Goal: Task Accomplishment & Management: Manage account settings

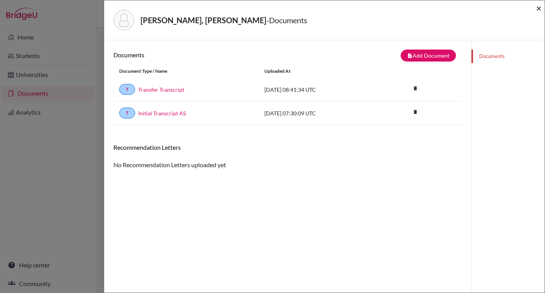
click at [537, 9] on span "×" at bounding box center [538, 7] width 5 height 11
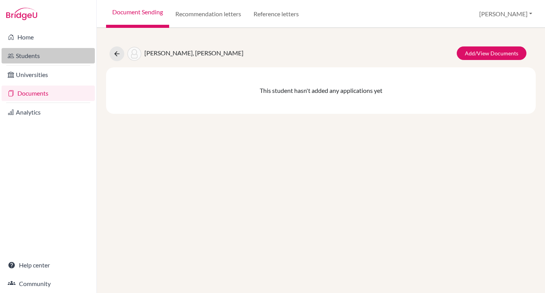
click at [33, 57] on link "Students" at bounding box center [48, 55] width 93 height 15
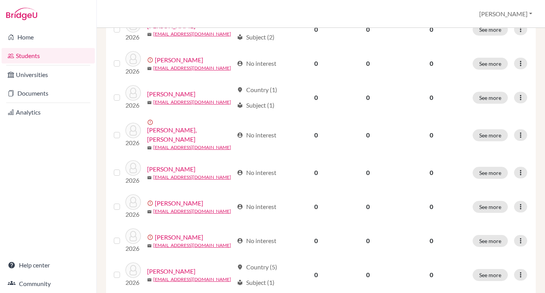
scroll to position [605, 0]
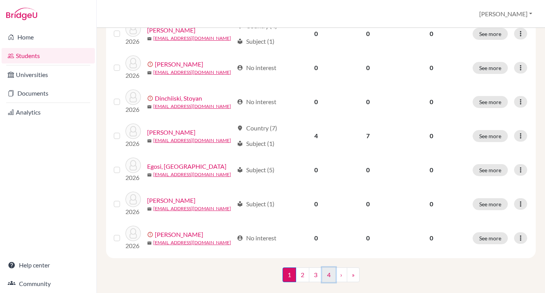
click at [329, 267] on link "4" at bounding box center [329, 274] width 14 height 15
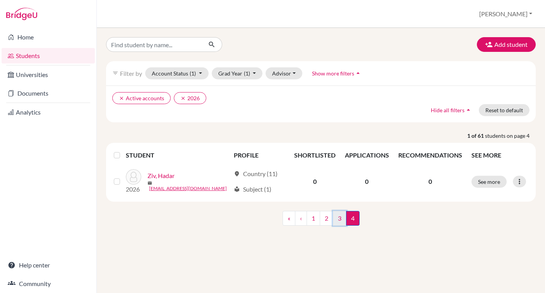
click at [338, 221] on link "3" at bounding box center [340, 218] width 14 height 15
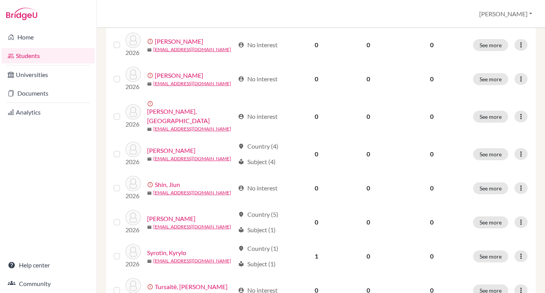
scroll to position [365, 0]
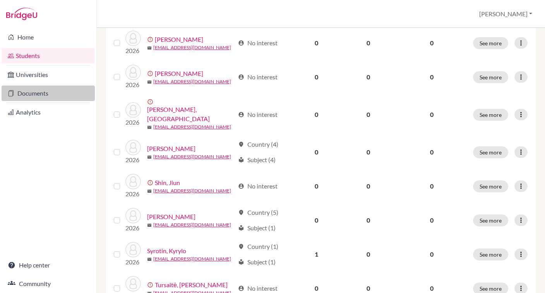
click at [40, 93] on link "Documents" at bounding box center [48, 93] width 93 height 15
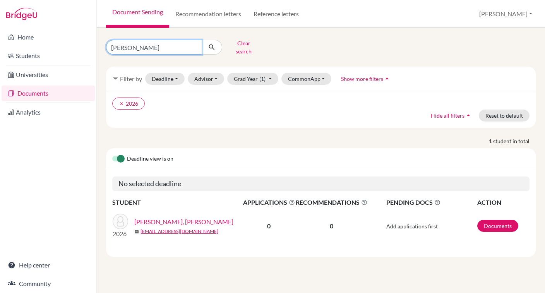
drag, startPoint x: 164, startPoint y: 45, endPoint x: 74, endPoint y: 45, distance: 89.8
click at [74, 45] on div "Home Students Universities Documents Analytics Help center Community Document S…" at bounding box center [272, 146] width 545 height 293
type input "solento"
click button "submit" at bounding box center [212, 47] width 21 height 15
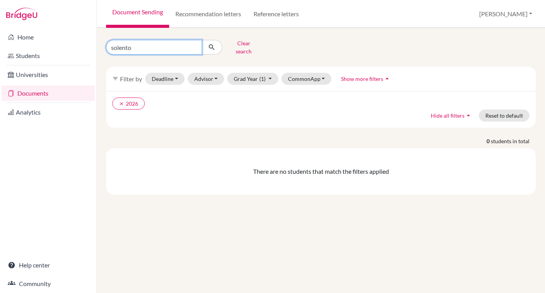
click at [136, 44] on input "solento" at bounding box center [154, 47] width 96 height 15
type input "sorento"
click button "submit" at bounding box center [212, 47] width 21 height 15
drag, startPoint x: 149, startPoint y: 46, endPoint x: 74, endPoint y: 42, distance: 74.5
click at [76, 42] on div "Home Students Universities Documents Analytics Help center Community Document S…" at bounding box center [272, 146] width 545 height 293
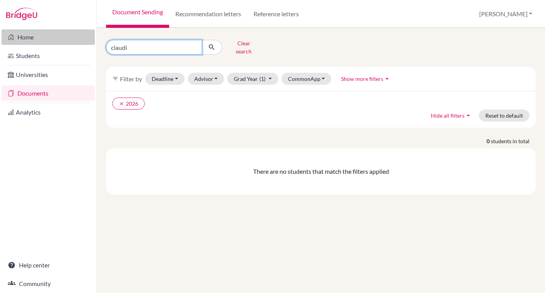
type input "claudia"
click button "submit" at bounding box center [212, 47] width 21 height 15
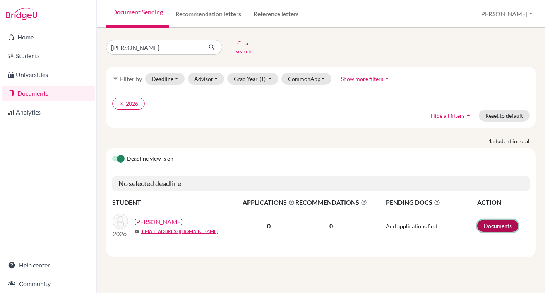
click at [497, 221] on link "Documents" at bounding box center [497, 226] width 41 height 12
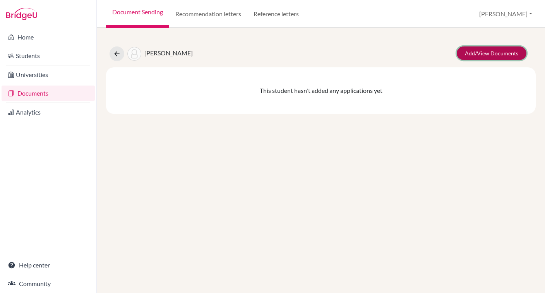
click at [492, 54] on link "Add/View Documents" at bounding box center [492, 53] width 70 height 14
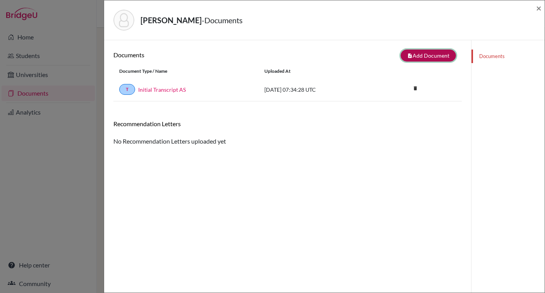
click at [440, 56] on button "note_add Add Document" at bounding box center [428, 56] width 55 height 12
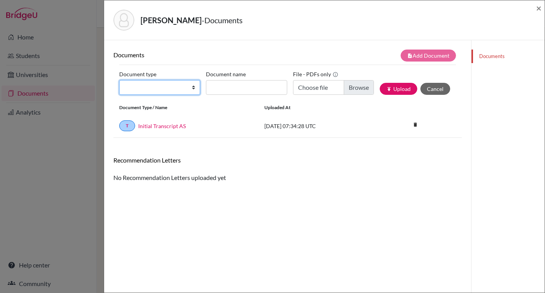
click at [193, 91] on select "Change explanation for Common App reports Counselor recommendation Internationa…" at bounding box center [159, 87] width 81 height 15
select select "2"
click at [119, 80] on select "Change explanation for Common App reports Counselor recommendation Internationa…" at bounding box center [159, 87] width 81 height 15
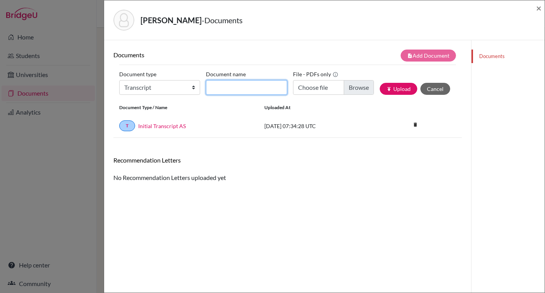
click at [234, 86] on input "Document name" at bounding box center [246, 87] width 81 height 15
type input "Transfer Transcript"
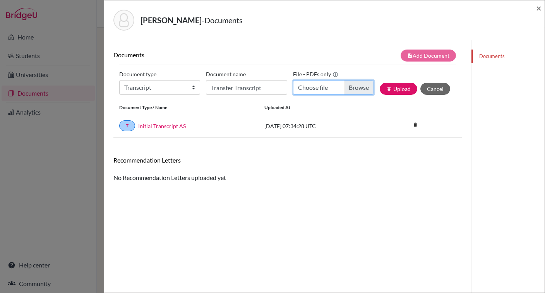
click at [351, 87] on input "Choose file" at bounding box center [333, 87] width 81 height 15
type input "C:\fakepath\Claudia_Soleto_Moreno (1)-compressed.pdf"
click at [401, 93] on button "publish Upload" at bounding box center [399, 89] width 38 height 12
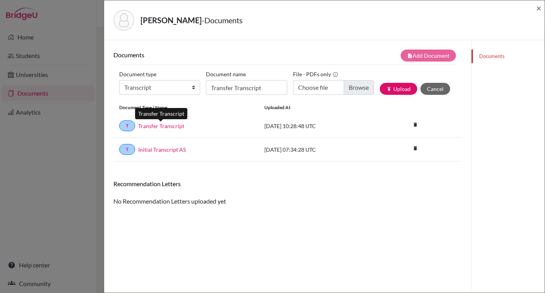
click at [168, 129] on link "Transfer Transcript" at bounding box center [161, 126] width 46 height 8
click at [537, 6] on span "×" at bounding box center [538, 7] width 5 height 11
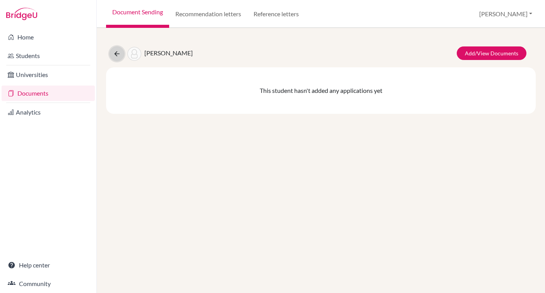
click at [122, 53] on button at bounding box center [117, 53] width 15 height 15
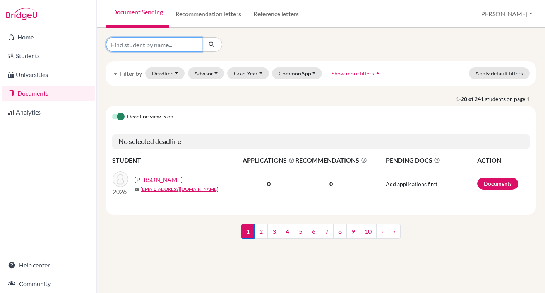
click at [152, 44] on input "Find student by name..." at bounding box center [154, 44] width 96 height 15
type input "hristova"
click button "submit" at bounding box center [212, 44] width 21 height 15
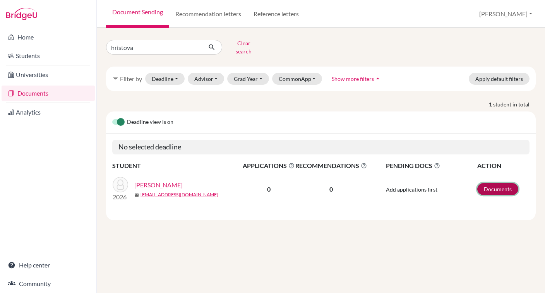
click at [501, 183] on link "Documents" at bounding box center [497, 189] width 41 height 12
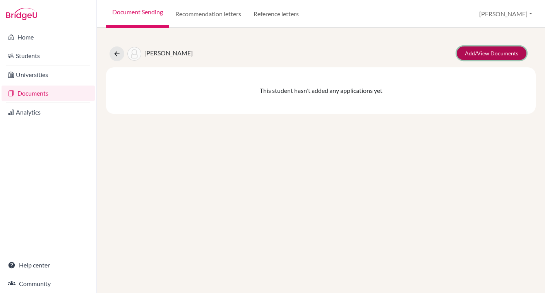
click at [477, 55] on link "Add/View Documents" at bounding box center [492, 53] width 70 height 14
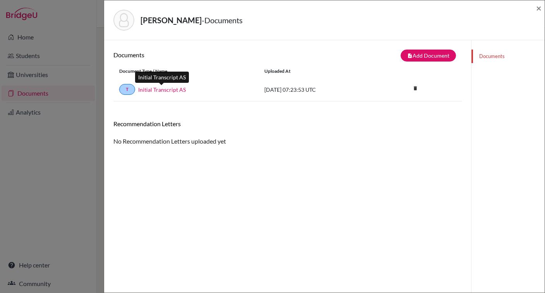
click at [165, 91] on link "Initial Transcript AS" at bounding box center [162, 90] width 48 height 8
